Goal: Browse casually: Explore the website without a specific task or goal

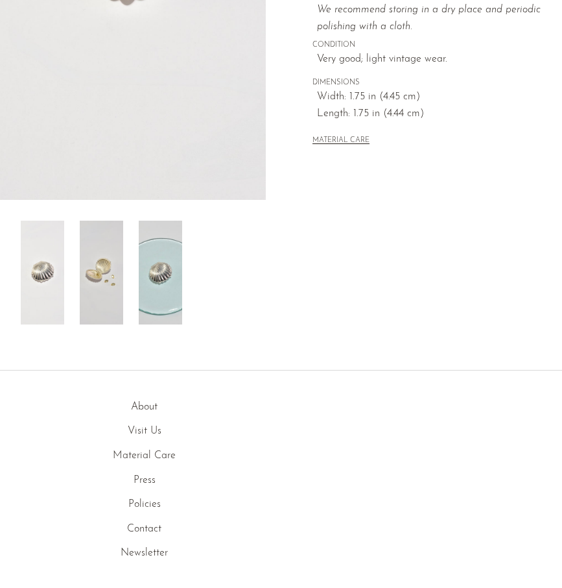
scroll to position [344, 0]
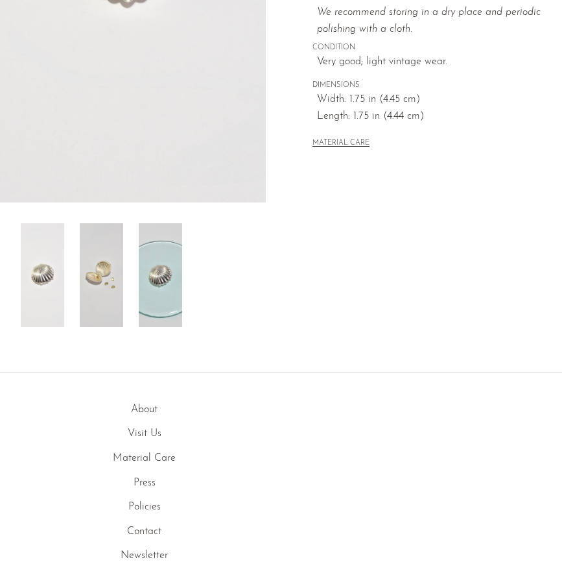
click at [117, 277] on img at bounding box center [101, 275] width 43 height 104
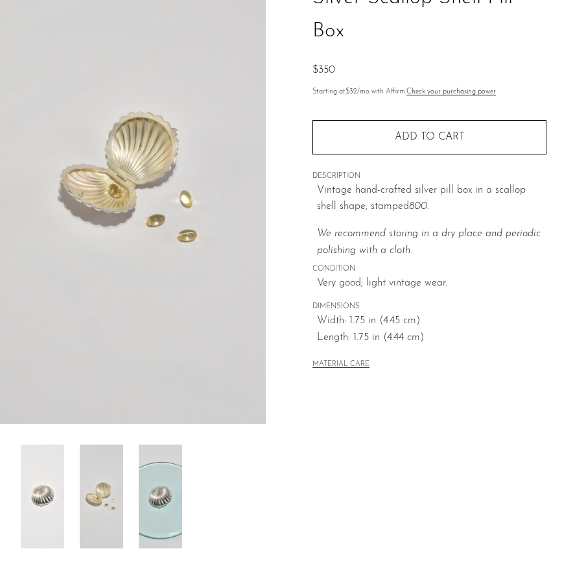
scroll to position [128, 0]
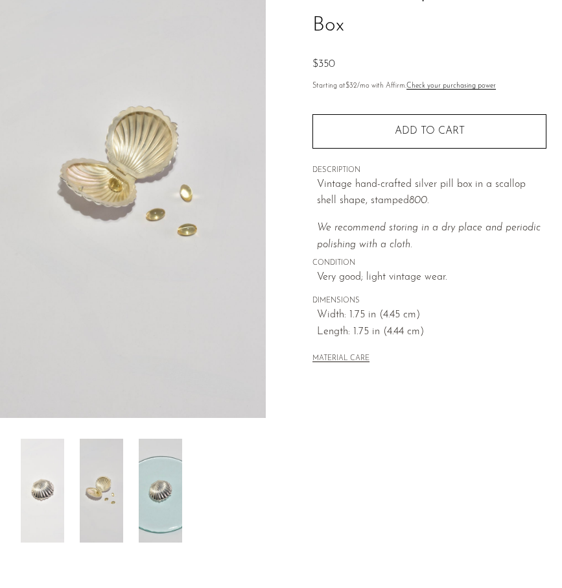
click at [62, 439] on img at bounding box center [42, 490] width 43 height 104
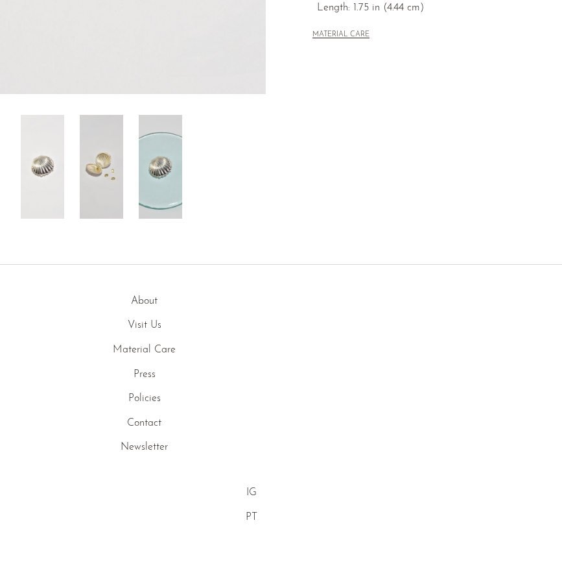
scroll to position [0, 0]
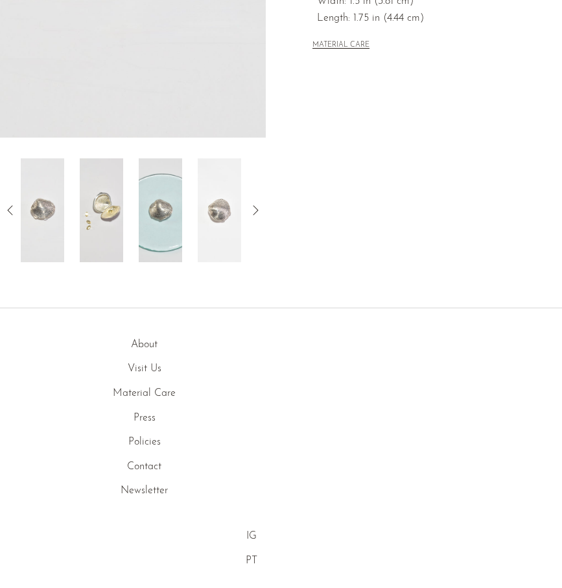
scroll to position [452, 0]
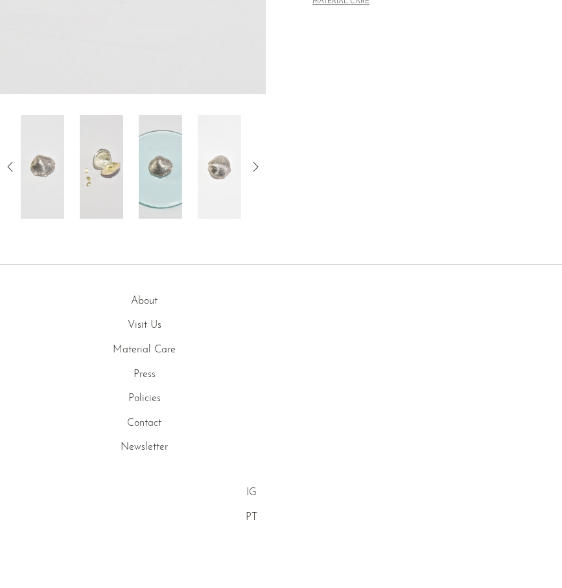
click at [111, 190] on img at bounding box center [101, 167] width 43 height 104
